Goal: Task Accomplishment & Management: Manage account settings

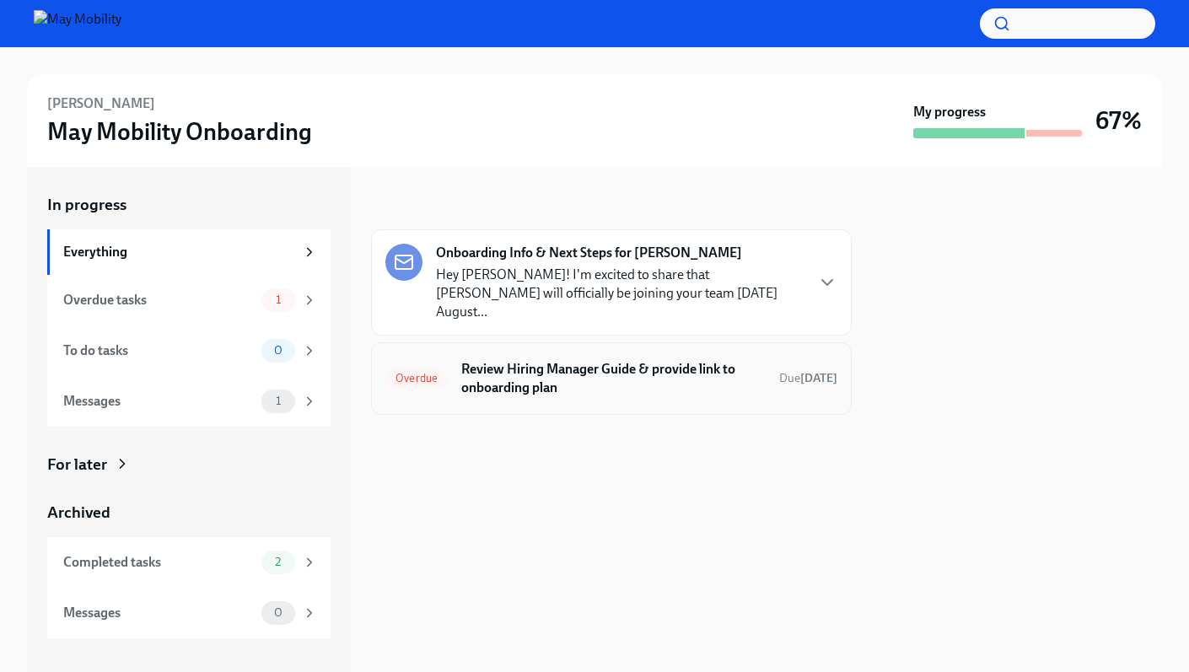
click at [562, 360] on h6 "Review Hiring Manager Guide & provide link to onboarding plan" at bounding box center [613, 378] width 304 height 37
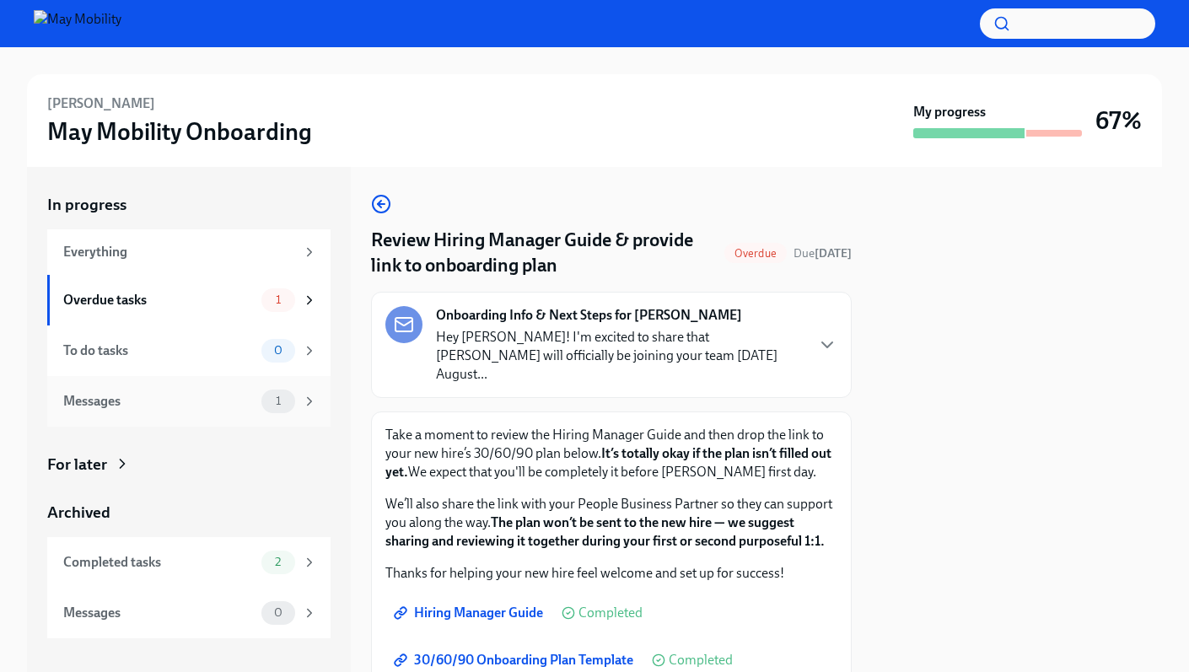
click at [232, 396] on div "Messages" at bounding box center [158, 401] width 191 height 19
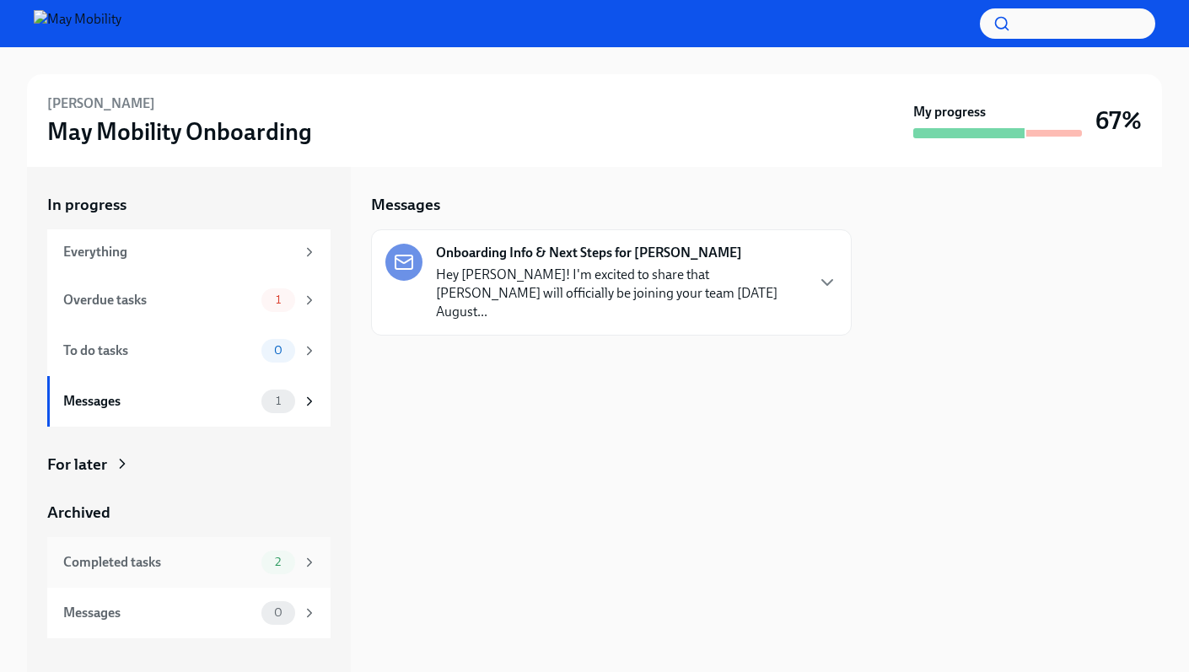
click at [217, 568] on div "Completed tasks" at bounding box center [158, 562] width 191 height 19
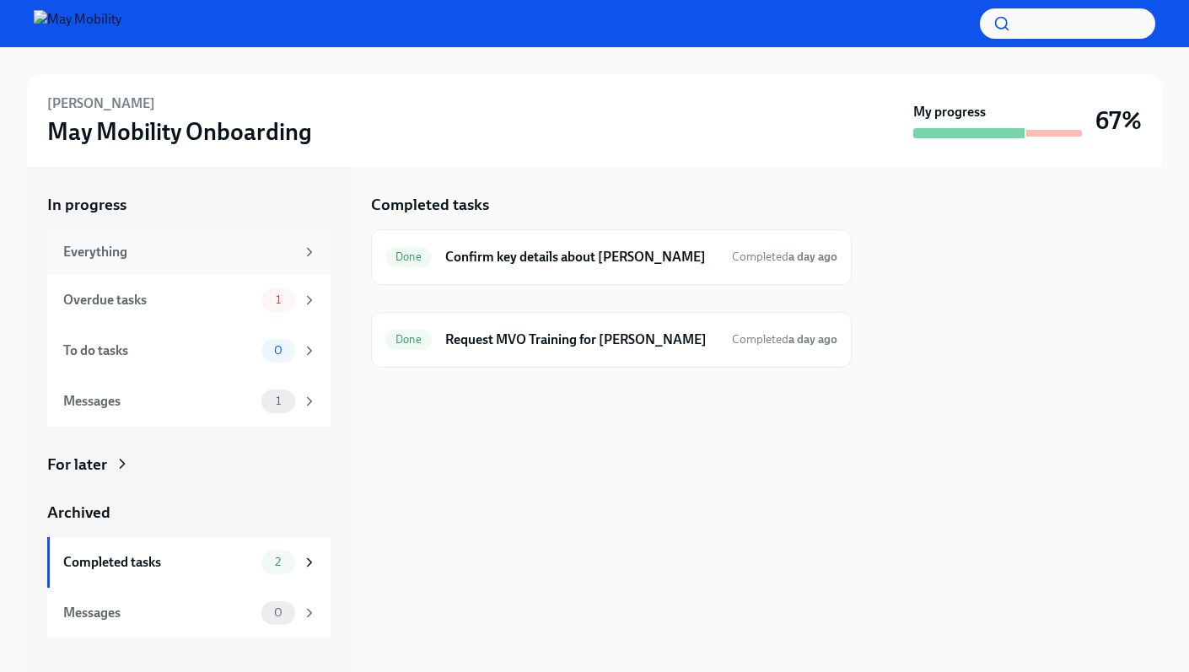
click at [239, 256] on div "Everything" at bounding box center [179, 252] width 232 height 19
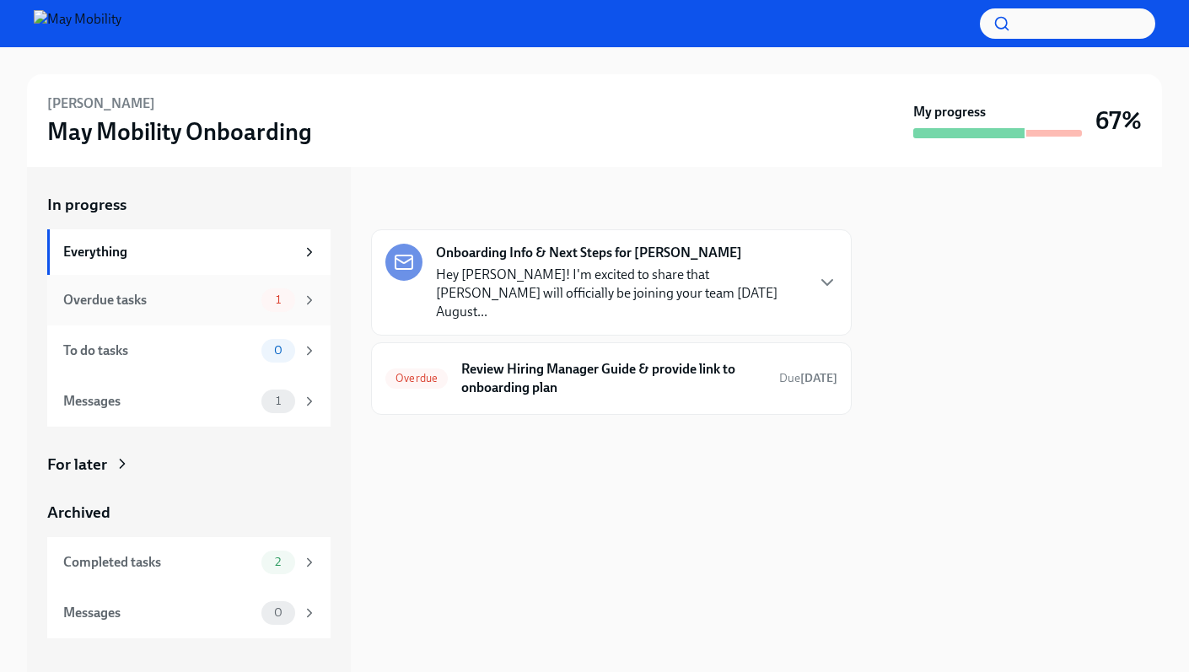
click at [228, 292] on div "Overdue tasks" at bounding box center [158, 300] width 191 height 19
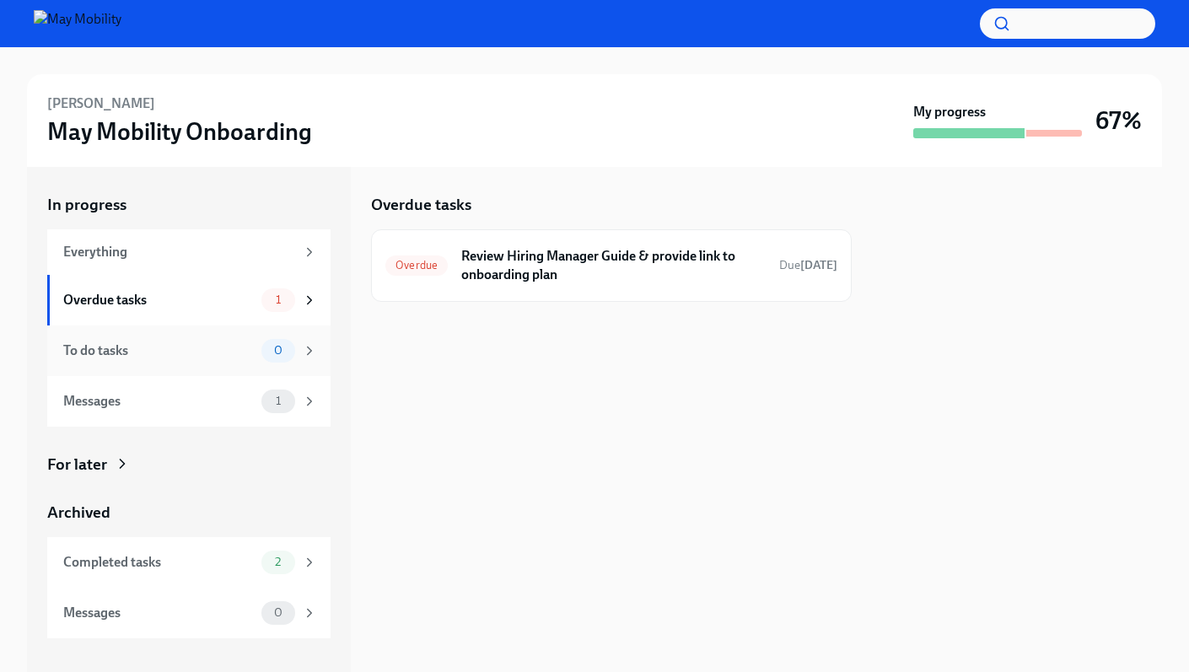
click at [203, 347] on div "To do tasks" at bounding box center [158, 351] width 191 height 19
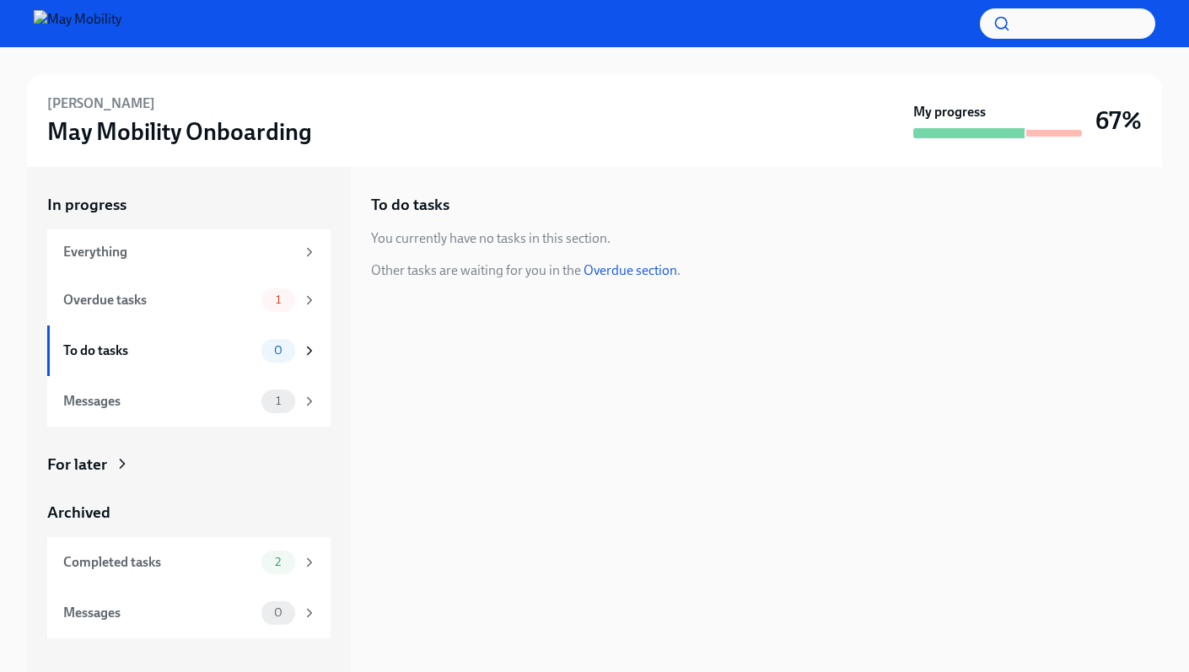
click at [80, 28] on img at bounding box center [78, 23] width 88 height 27
